Goal: Information Seeking & Learning: Find specific page/section

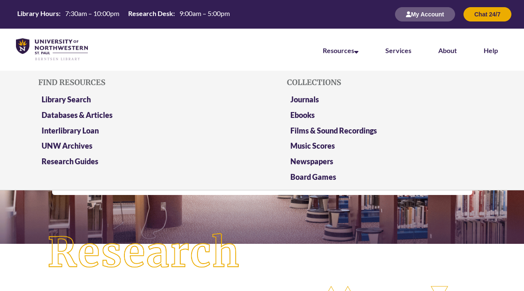
click at [329, 46] on li "Resources Find Resources Library Search Databases & Articles Interlibrary Loan …" at bounding box center [341, 50] width 63 height 42
click at [94, 112] on link "Databases & Articles" at bounding box center [77, 115] width 71 height 11
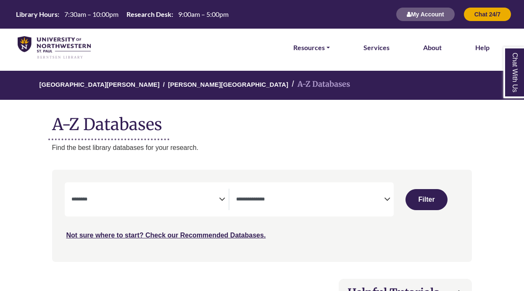
select select "Database Subject Filter"
select select "Database Types Filter"
select select "Database Subject Filter"
select select "Database Types Filter"
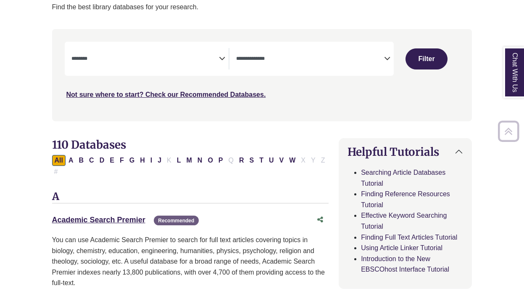
scroll to position [141, 0]
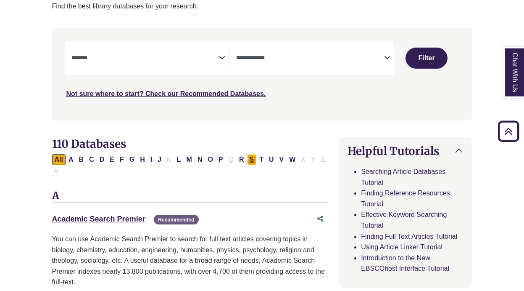
click at [256, 154] on button "S" at bounding box center [252, 159] width 10 height 11
select select "Database Subject Filter"
select select "Database Types Filter"
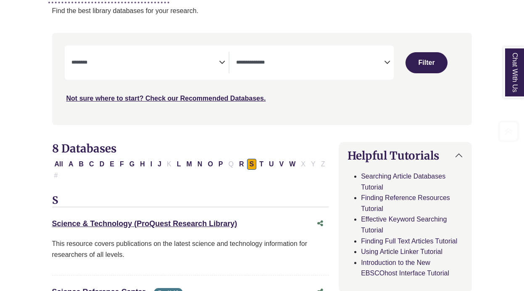
scroll to position [140, 0]
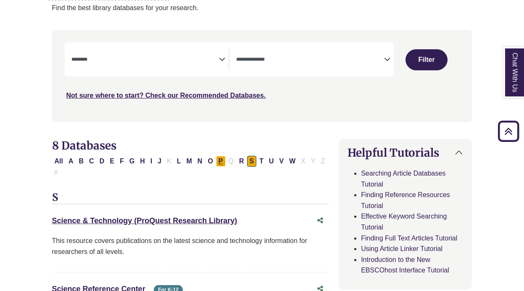
click at [219, 162] on button "P" at bounding box center [221, 161] width 10 height 11
select select "Database Subject Filter"
select select "Database Types Filter"
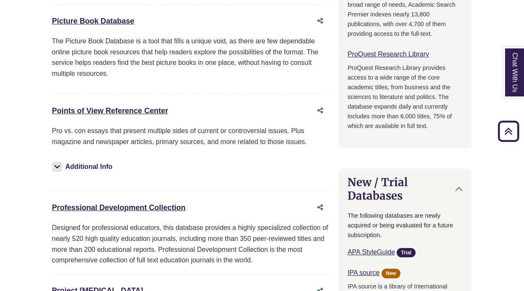
scroll to position [579, 0]
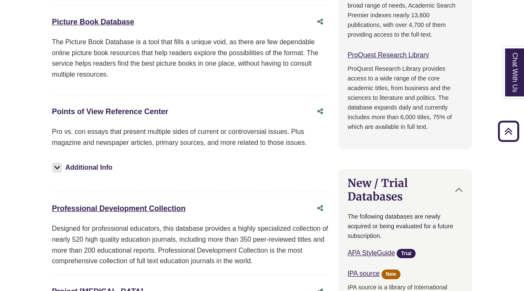
click at [155, 109] on link "Points of View Reference Center This link opens in a new window" at bounding box center [110, 111] width 117 height 8
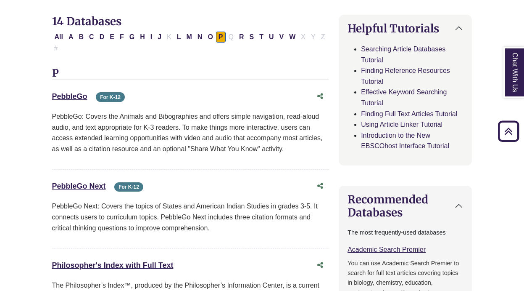
scroll to position [263, 0]
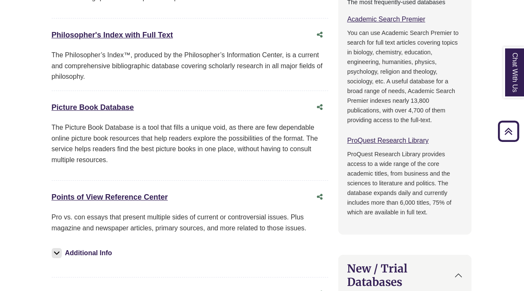
scroll to position [550, 0]
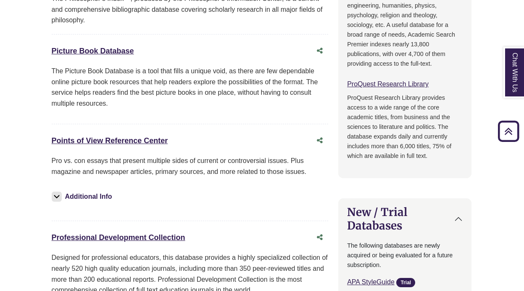
click at [150, 140] on div "Points of View Reference Center This link opens in a new window" at bounding box center [182, 141] width 260 height 12
click at [150, 136] on link "Points of View Reference Center This link opens in a new window" at bounding box center [110, 140] width 117 height 8
